Goal: Find specific page/section: Find specific page/section

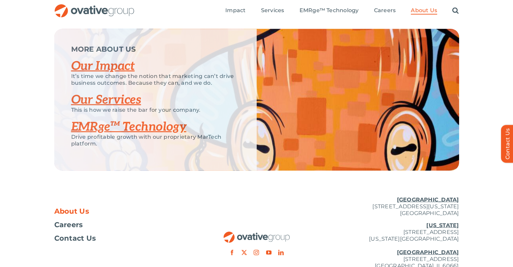
scroll to position [1395, 0]
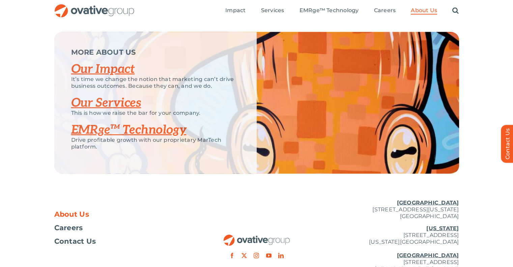
click at [127, 77] on link "Our Impact" at bounding box center [103, 69] width 64 height 15
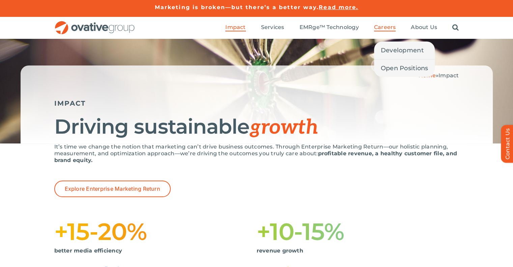
click at [381, 28] on span "Careers" at bounding box center [385, 27] width 22 height 7
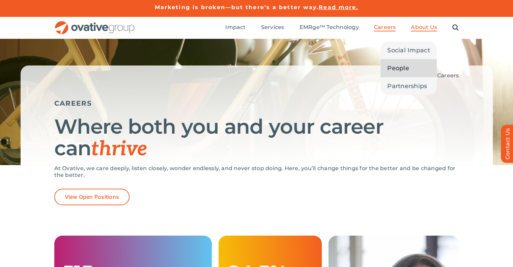
click at [404, 66] on span "People" at bounding box center [398, 67] width 22 height 9
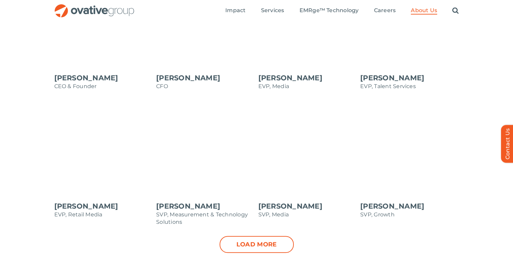
scroll to position [638, 0]
